Goal: Task Accomplishment & Management: Use online tool/utility

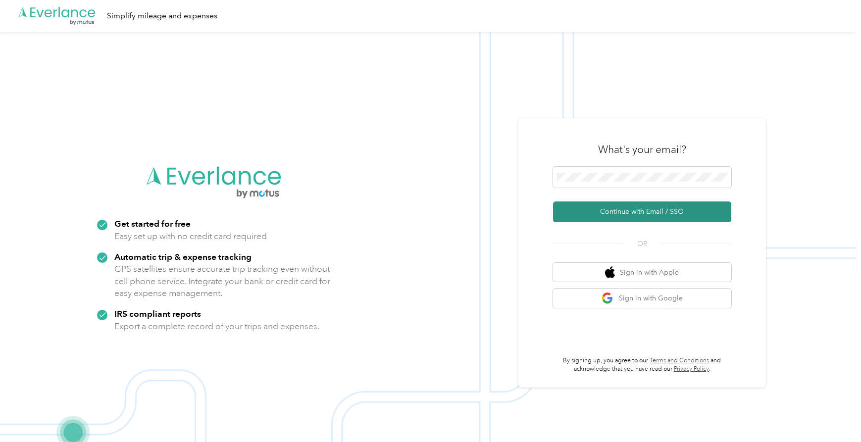
click at [632, 209] on button "Continue with Email / SSO" at bounding box center [642, 211] width 178 height 21
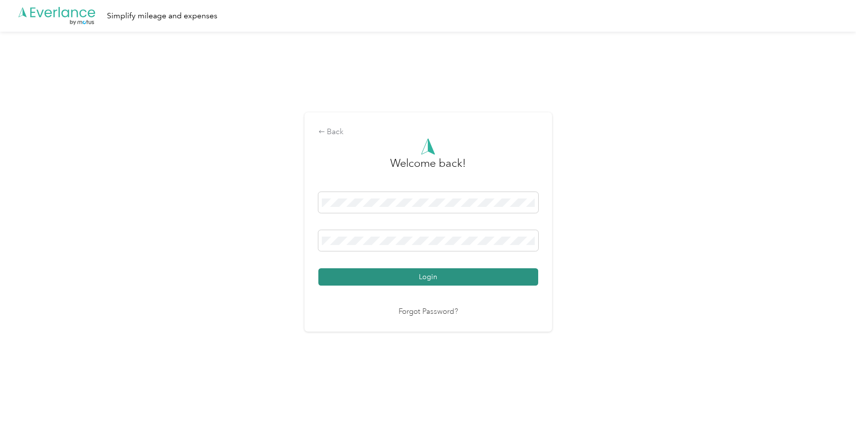
click at [390, 275] on button "Login" at bounding box center [428, 276] width 220 height 17
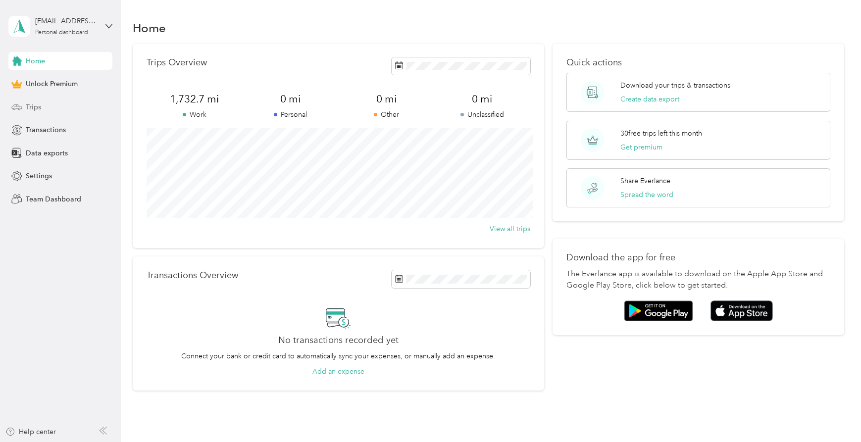
click at [33, 105] on span "Trips" at bounding box center [33, 107] width 15 height 10
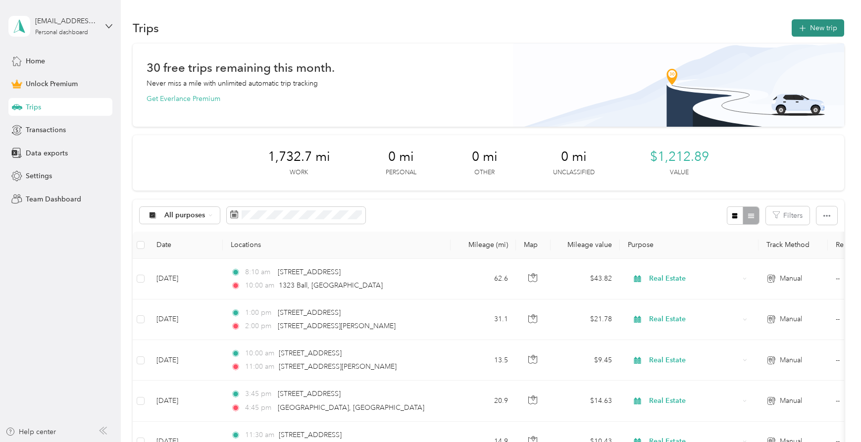
click at [825, 28] on button "New trip" at bounding box center [817, 27] width 52 height 17
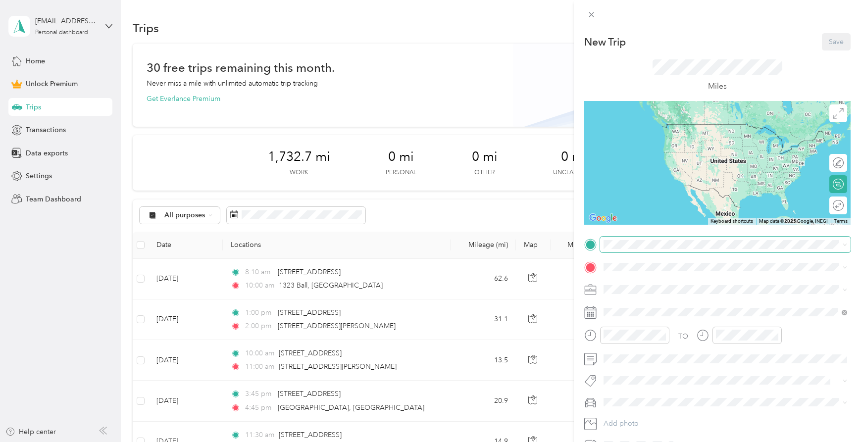
click at [633, 250] on span at bounding box center [725, 245] width 250 height 16
click at [634, 281] on span "[STREET_ADDRESS][US_STATE]" at bounding box center [671, 280] width 99 height 9
click at [591, 17] on icon at bounding box center [591, 14] width 8 height 8
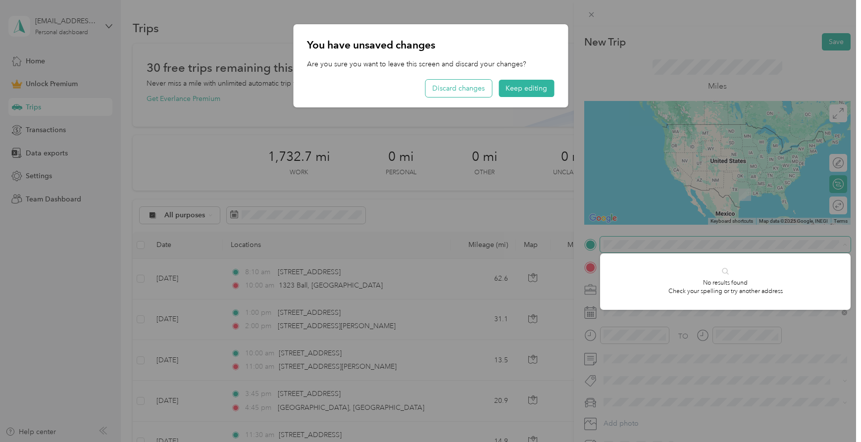
click at [457, 91] on button "Discard changes" at bounding box center [458, 88] width 66 height 17
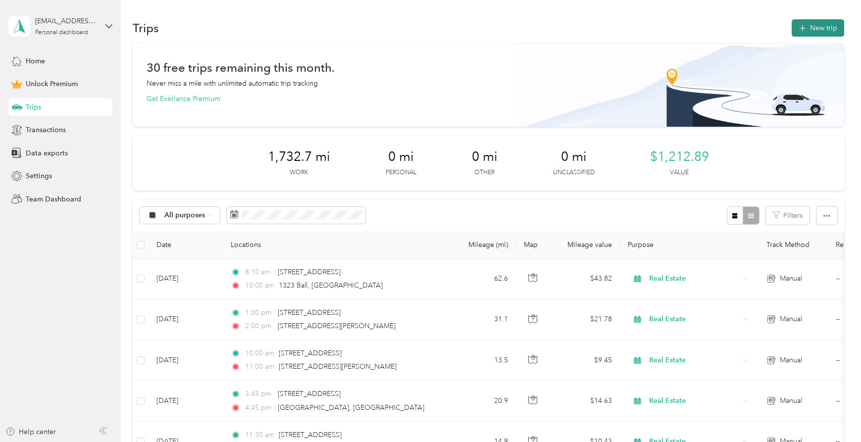
click at [819, 33] on button "New trip" at bounding box center [817, 27] width 52 height 17
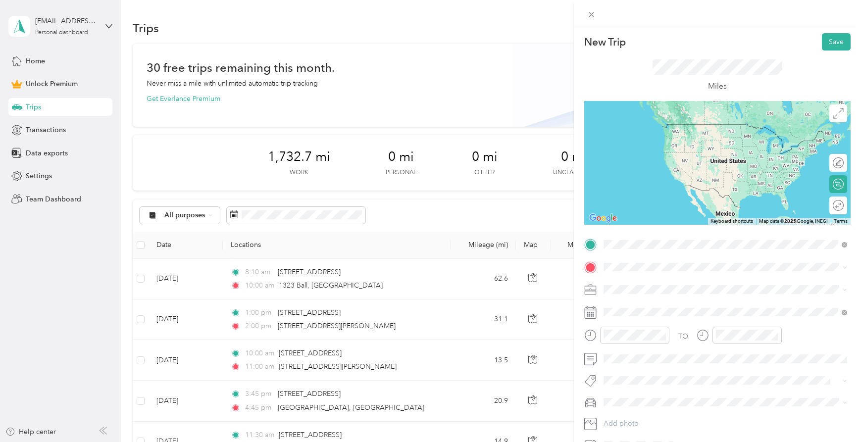
click at [649, 285] on span "[STREET_ADDRESS][US_STATE]" at bounding box center [671, 280] width 99 height 9
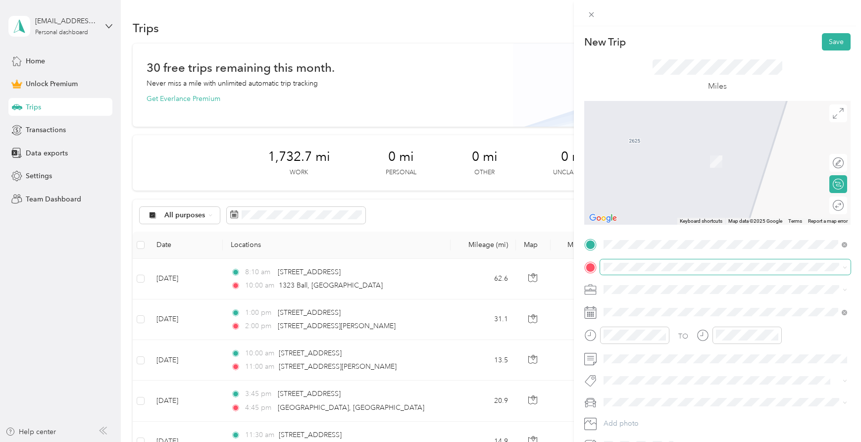
click at [639, 272] on span at bounding box center [725, 267] width 250 height 16
click at [644, 304] on span "[STREET_ADDRESS][PERSON_NAME][US_STATE]" at bounding box center [699, 302] width 154 height 9
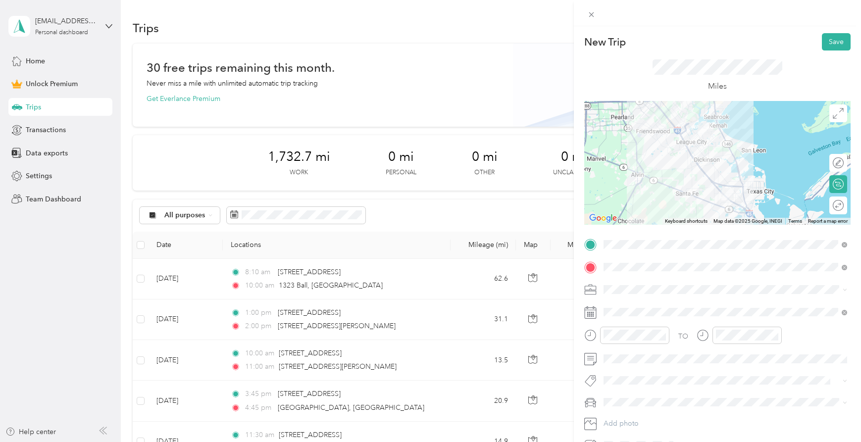
click at [843, 208] on div "Round trip" at bounding box center [838, 205] width 18 height 18
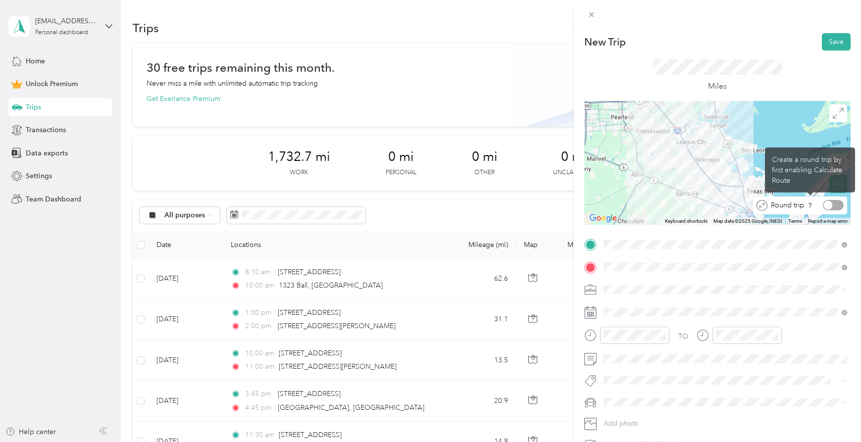
click at [821, 207] on div "Round trip" at bounding box center [805, 205] width 76 height 10
click at [828, 207] on div at bounding box center [827, 205] width 9 height 9
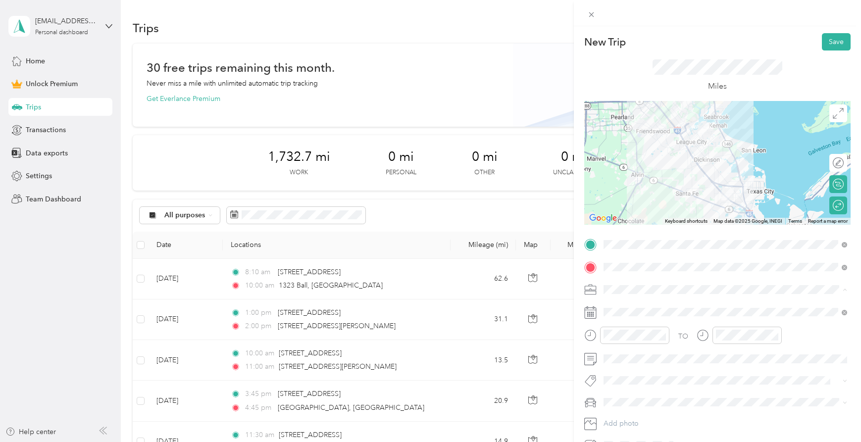
click at [625, 338] on span "Real Estate" at bounding box center [623, 341] width 33 height 8
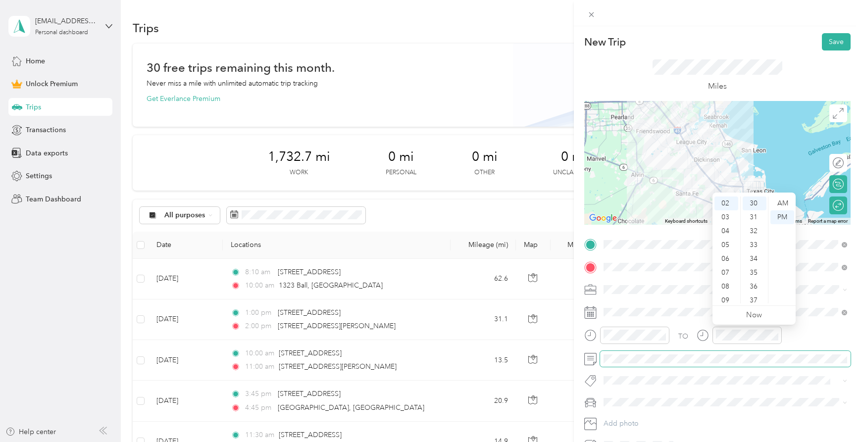
click at [622, 363] on span at bounding box center [725, 359] width 250 height 16
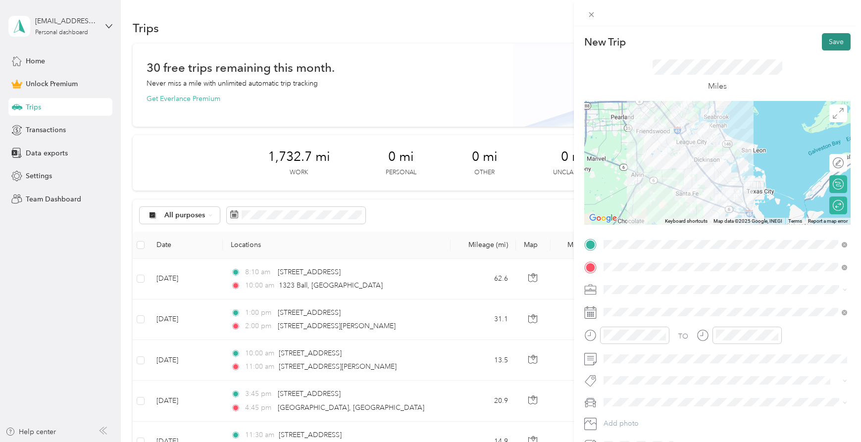
click at [826, 44] on button "Save" at bounding box center [835, 41] width 29 height 17
